Goal: Find specific page/section: Find specific page/section

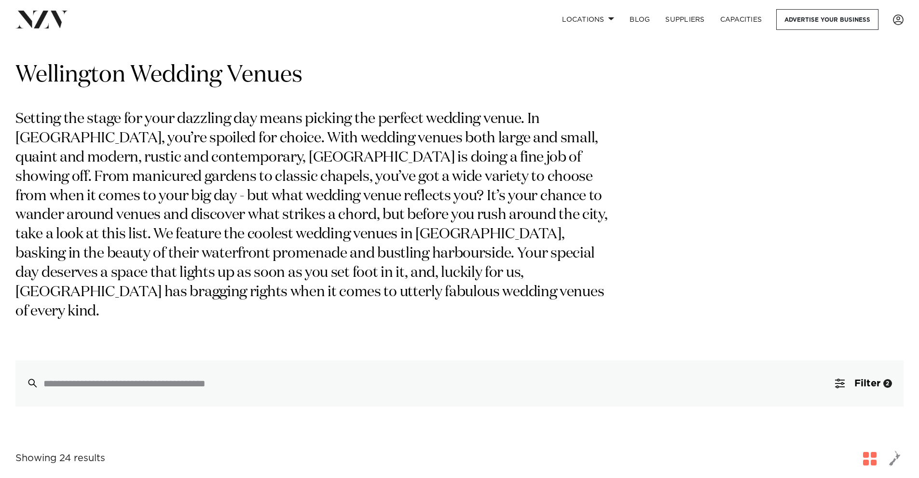
scroll to position [21, 0]
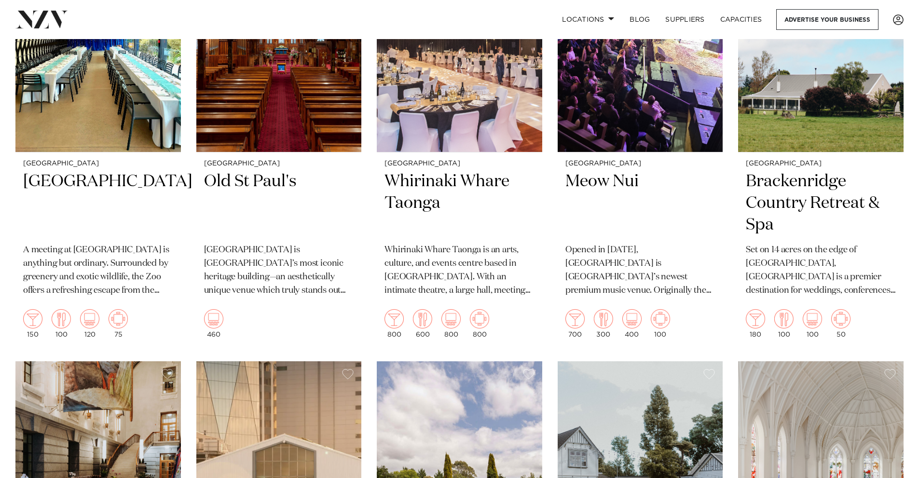
scroll to position [962, 0]
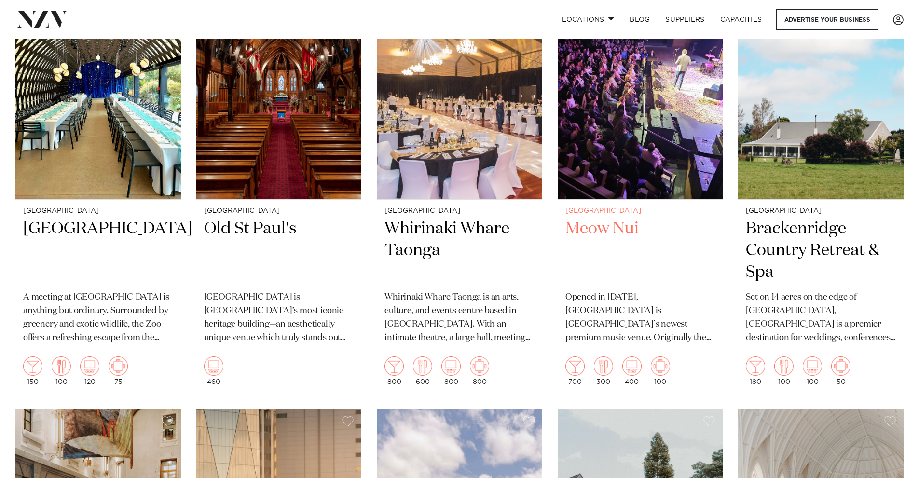
click at [609, 218] on h2 "Meow Nui" at bounding box center [641, 250] width 150 height 65
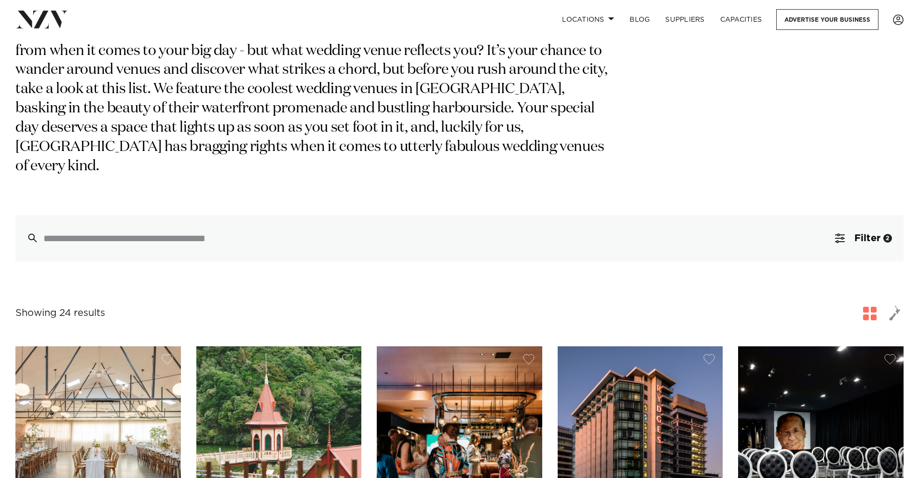
scroll to position [118, 0]
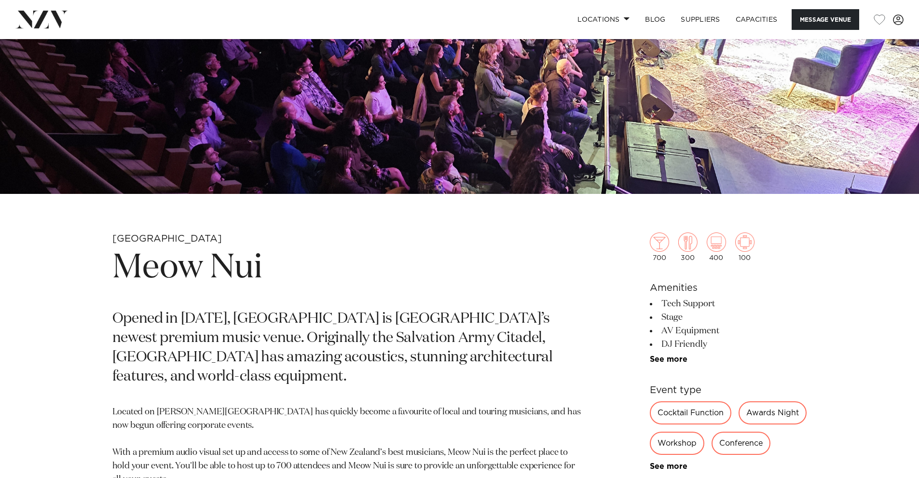
scroll to position [338, 0]
